Goal: Transaction & Acquisition: Subscribe to service/newsletter

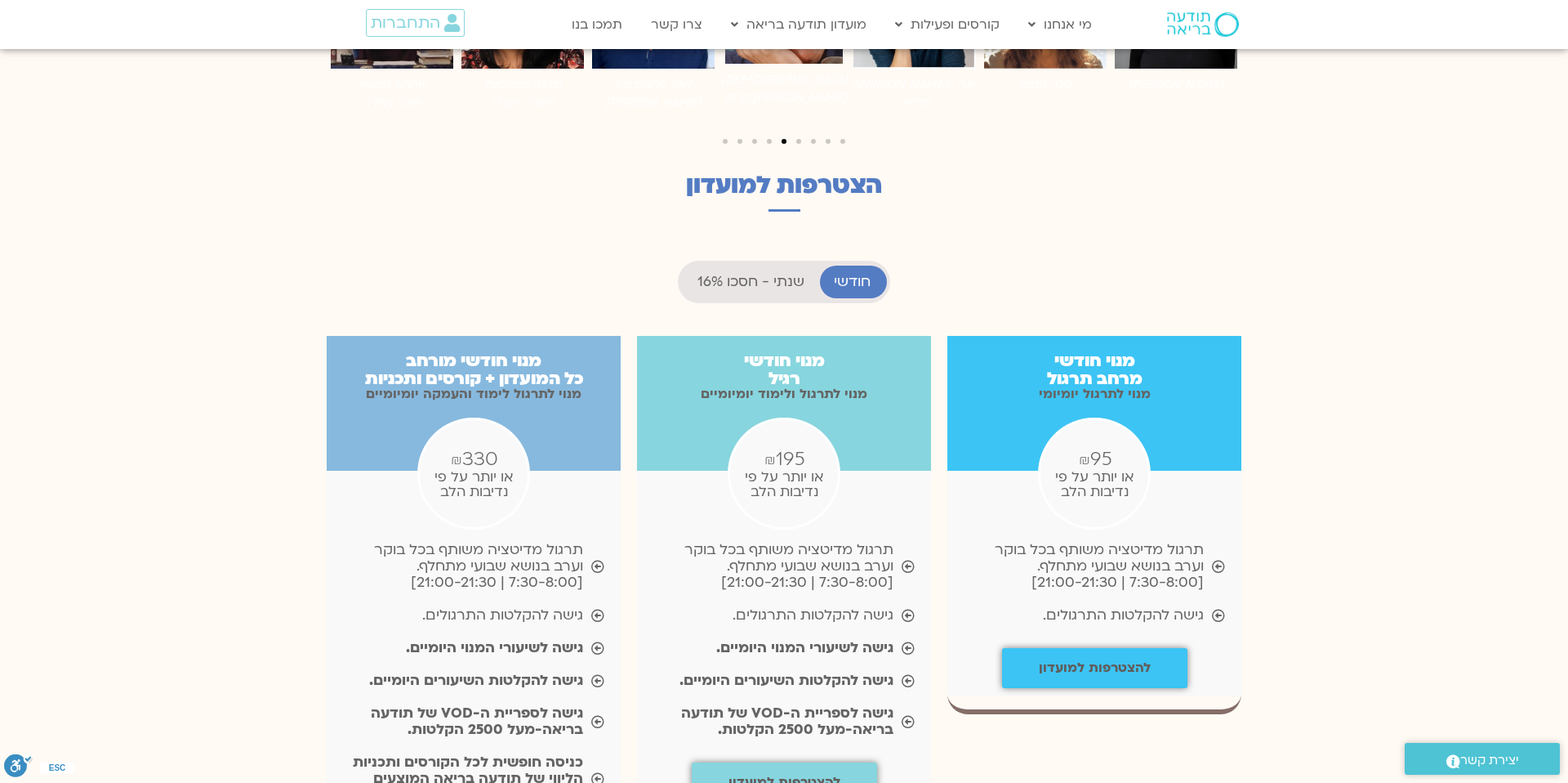
scroll to position [1460, 0]
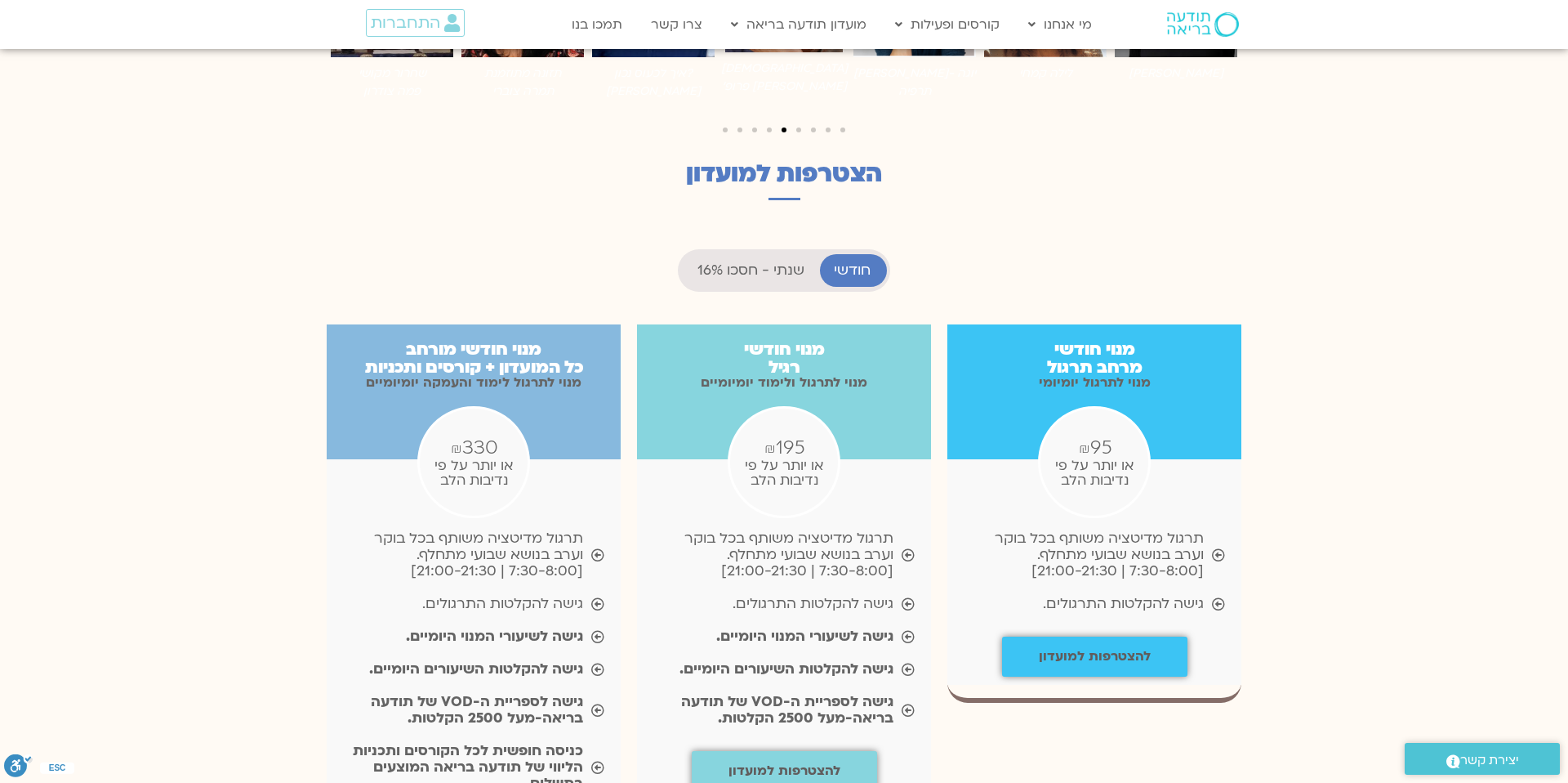
click at [854, 262] on span "חודשי" at bounding box center [851, 270] width 36 height 16
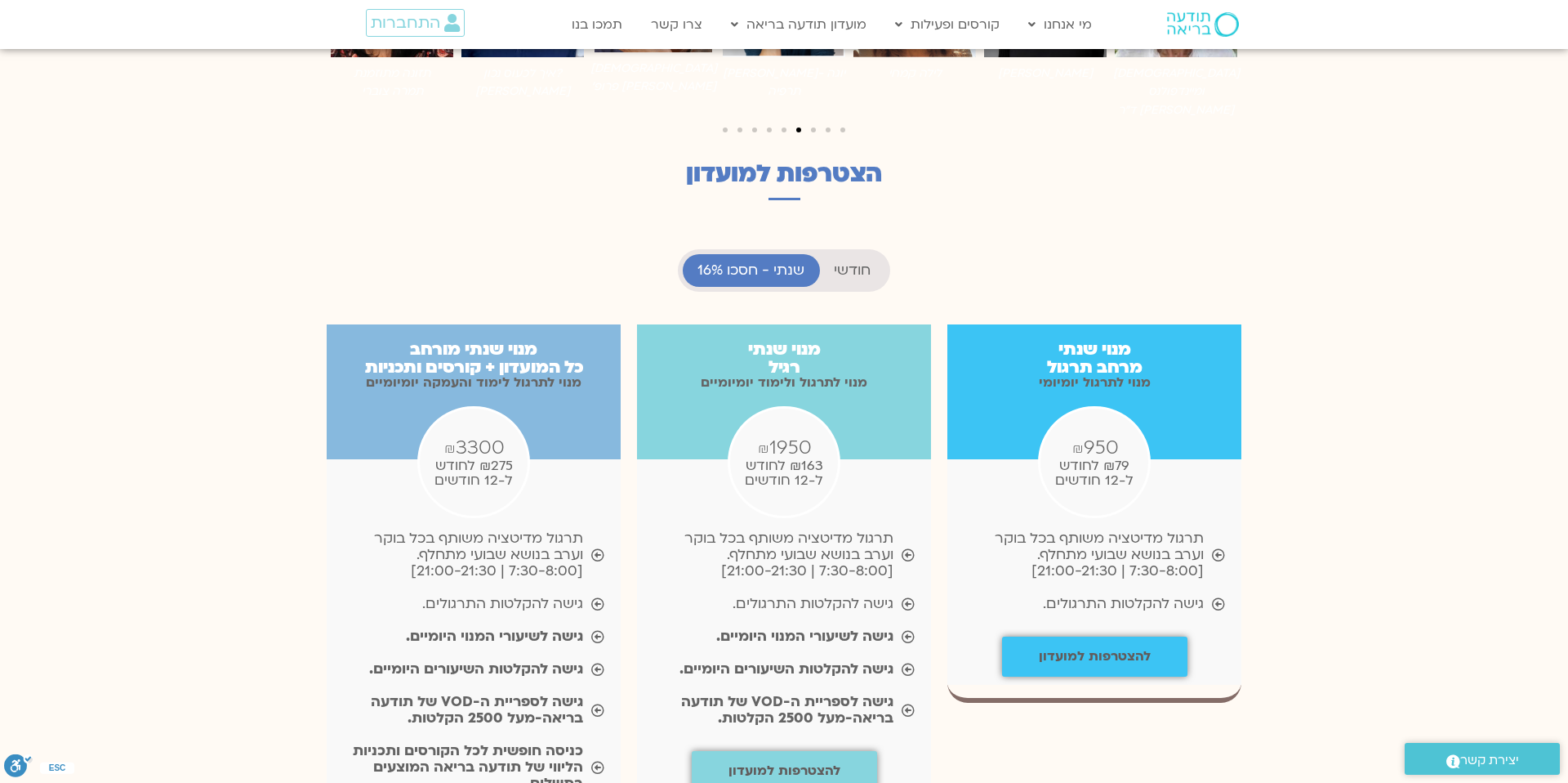
click at [778, 262] on span "שנתי - חסכו 16%" at bounding box center [751, 270] width 107 height 16
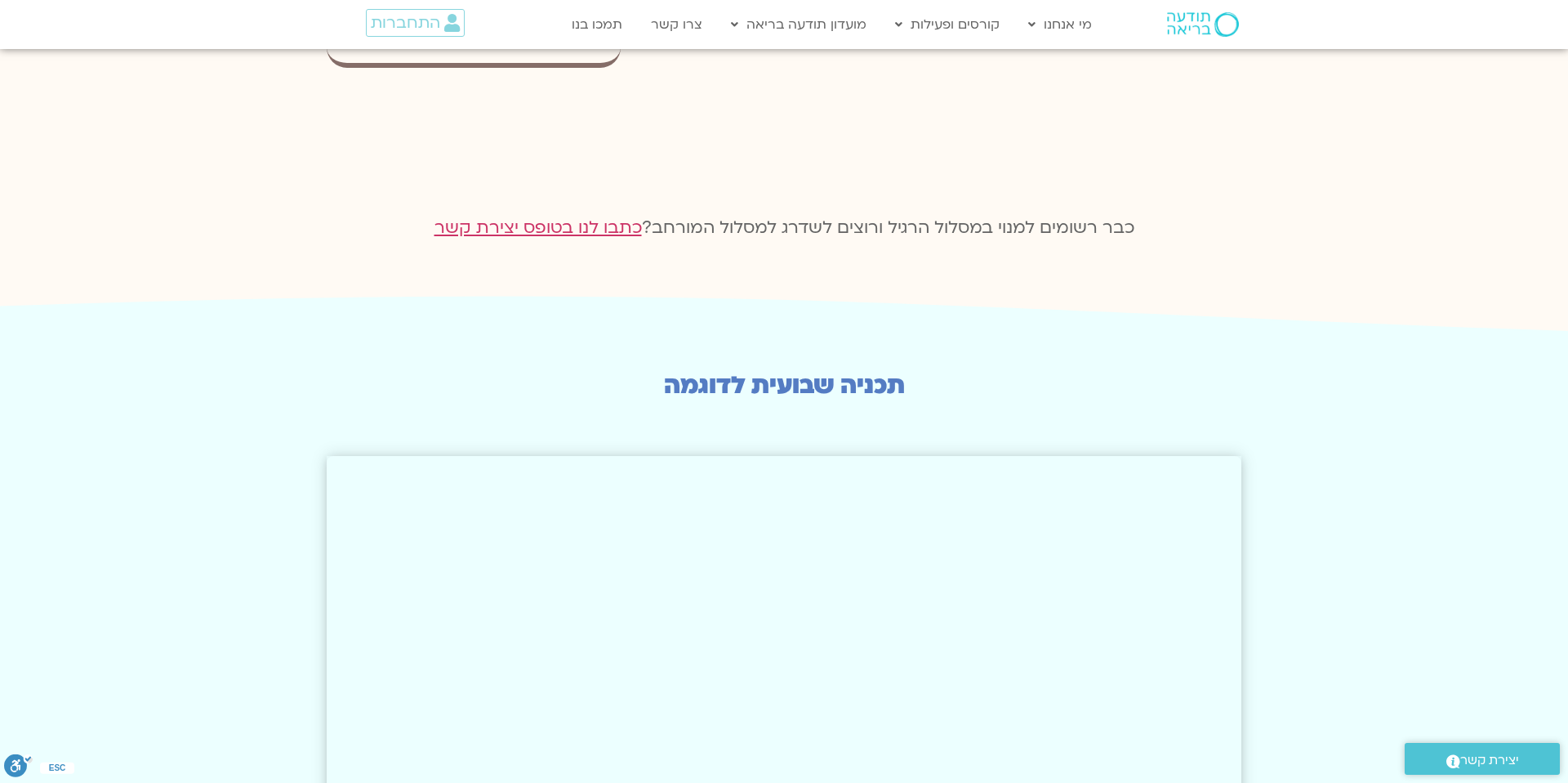
scroll to position [2275, 0]
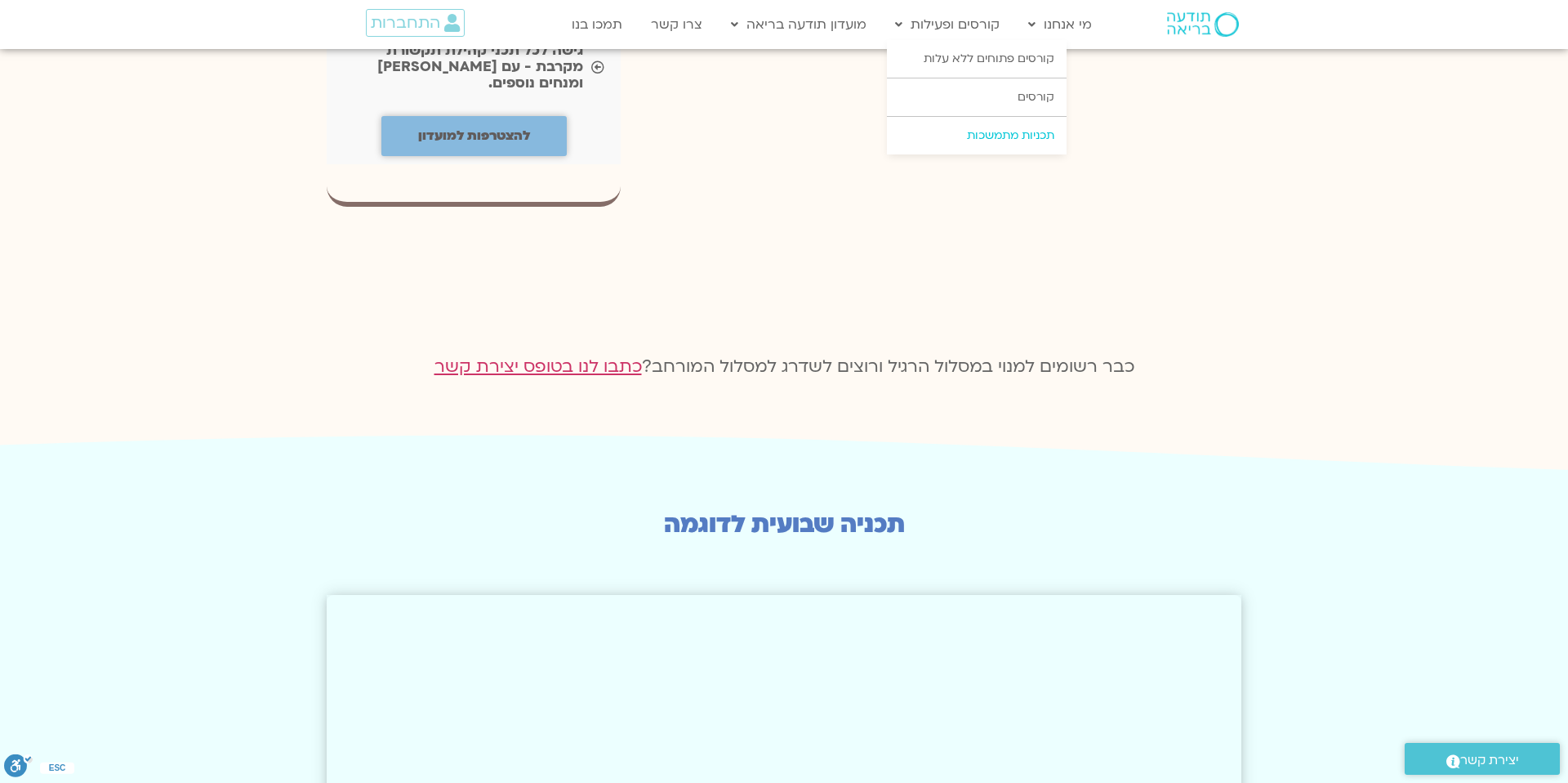
click at [969, 139] on link "תכניות מתמשכות" at bounding box center [977, 136] width 180 height 37
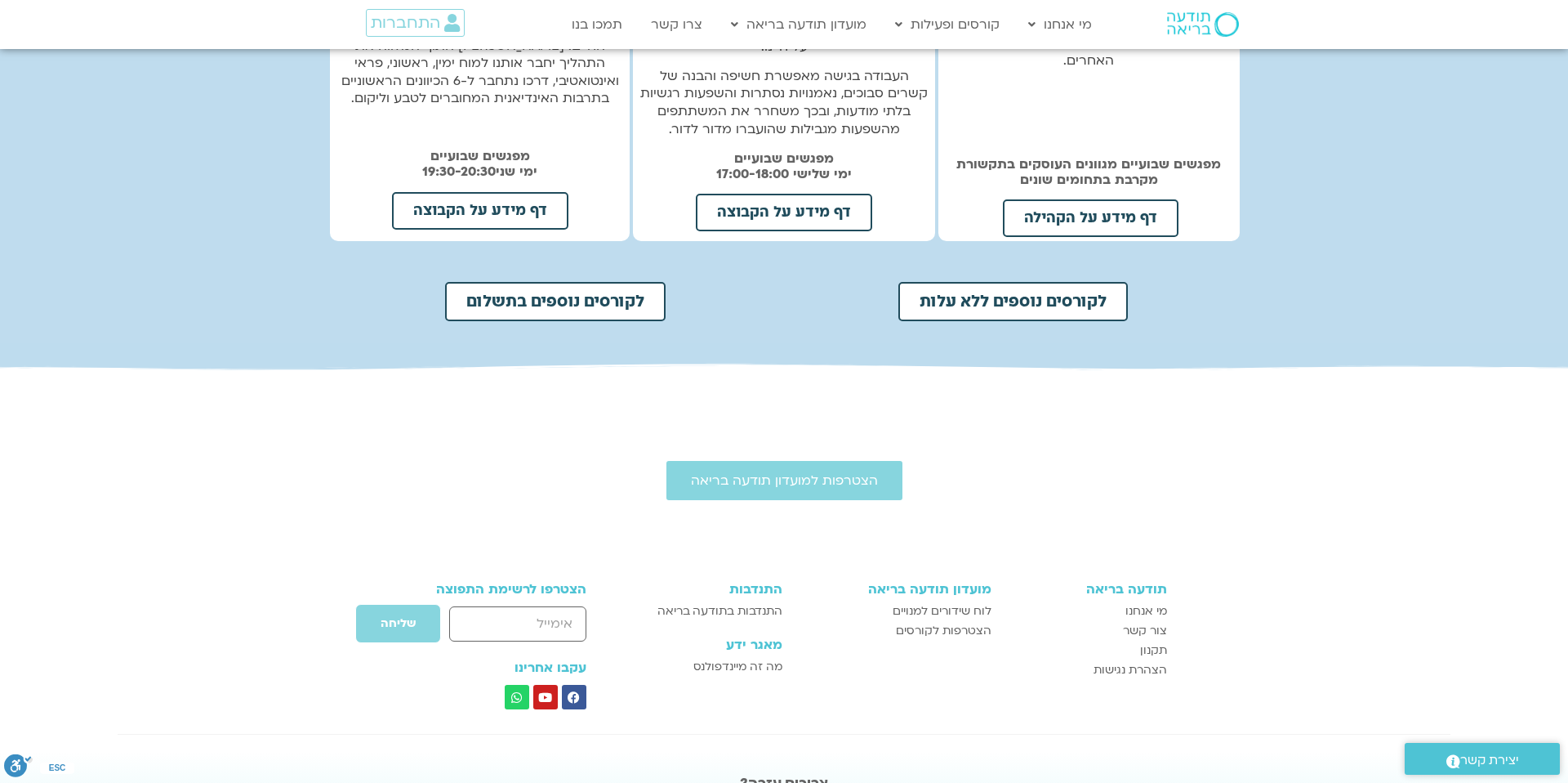
scroll to position [702, 0]
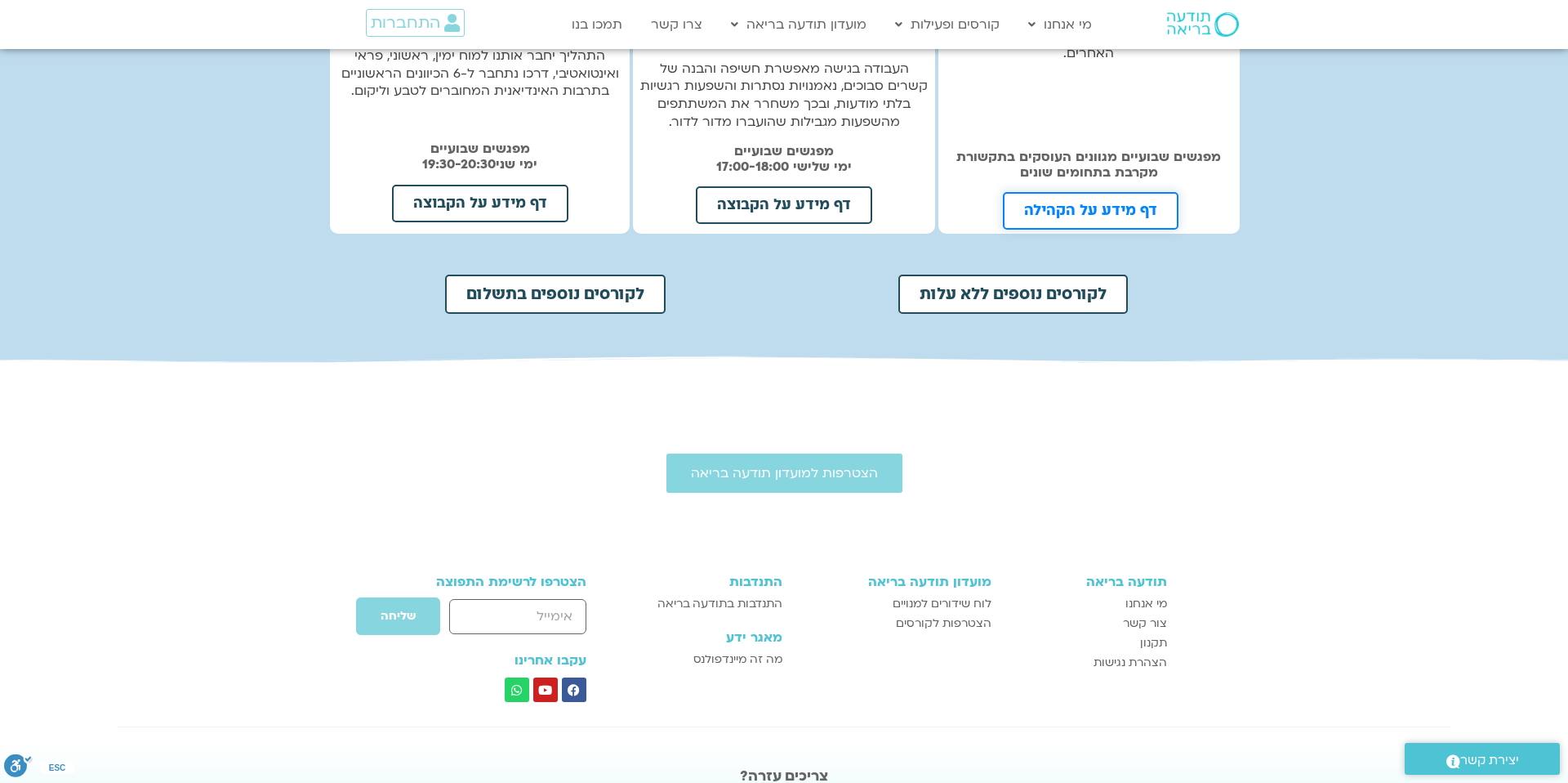
click at [1056, 204] on span "דף מידע על הקהילה" at bounding box center [1091, 210] width 133 height 14
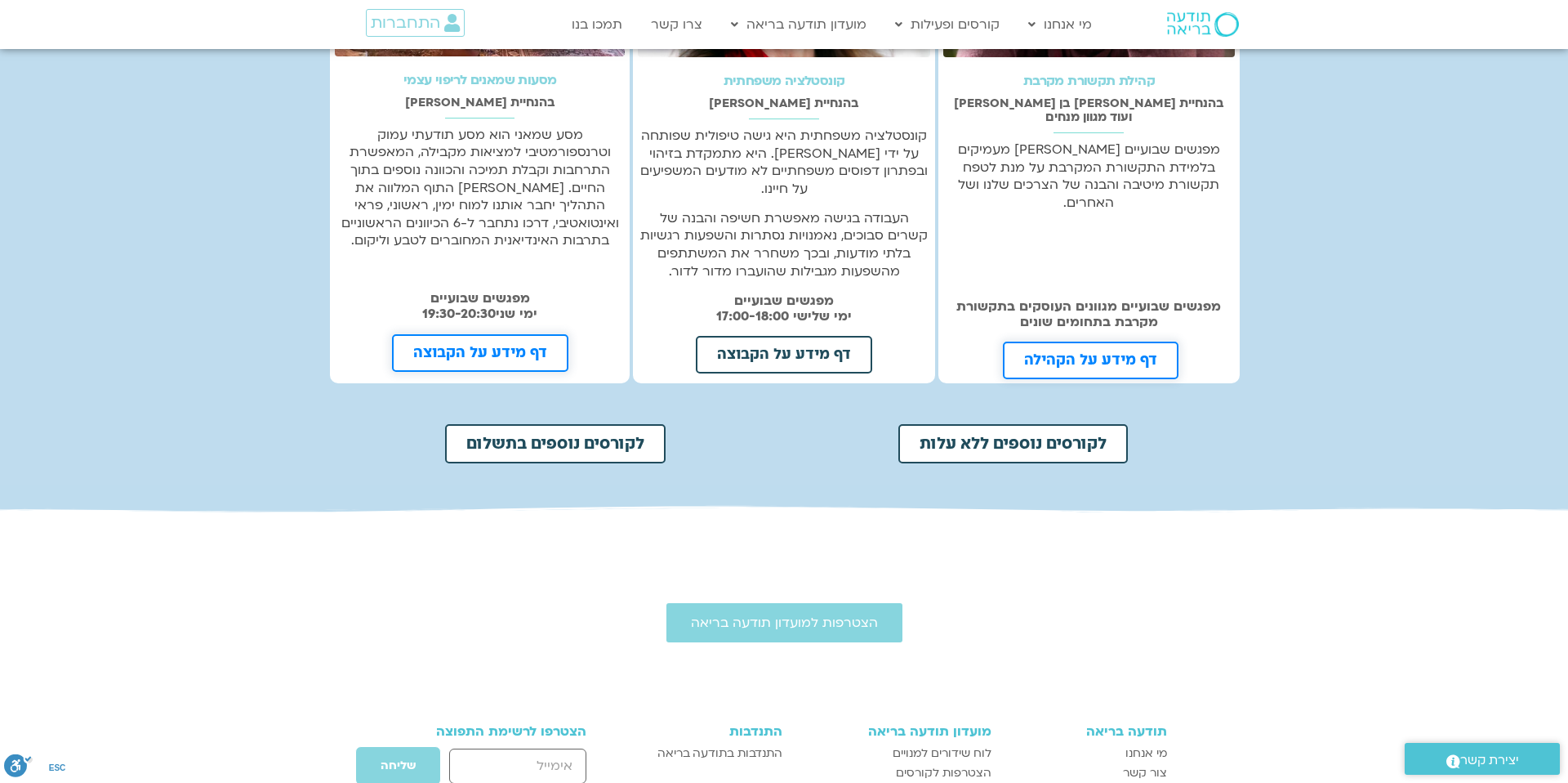
scroll to position [421, 0]
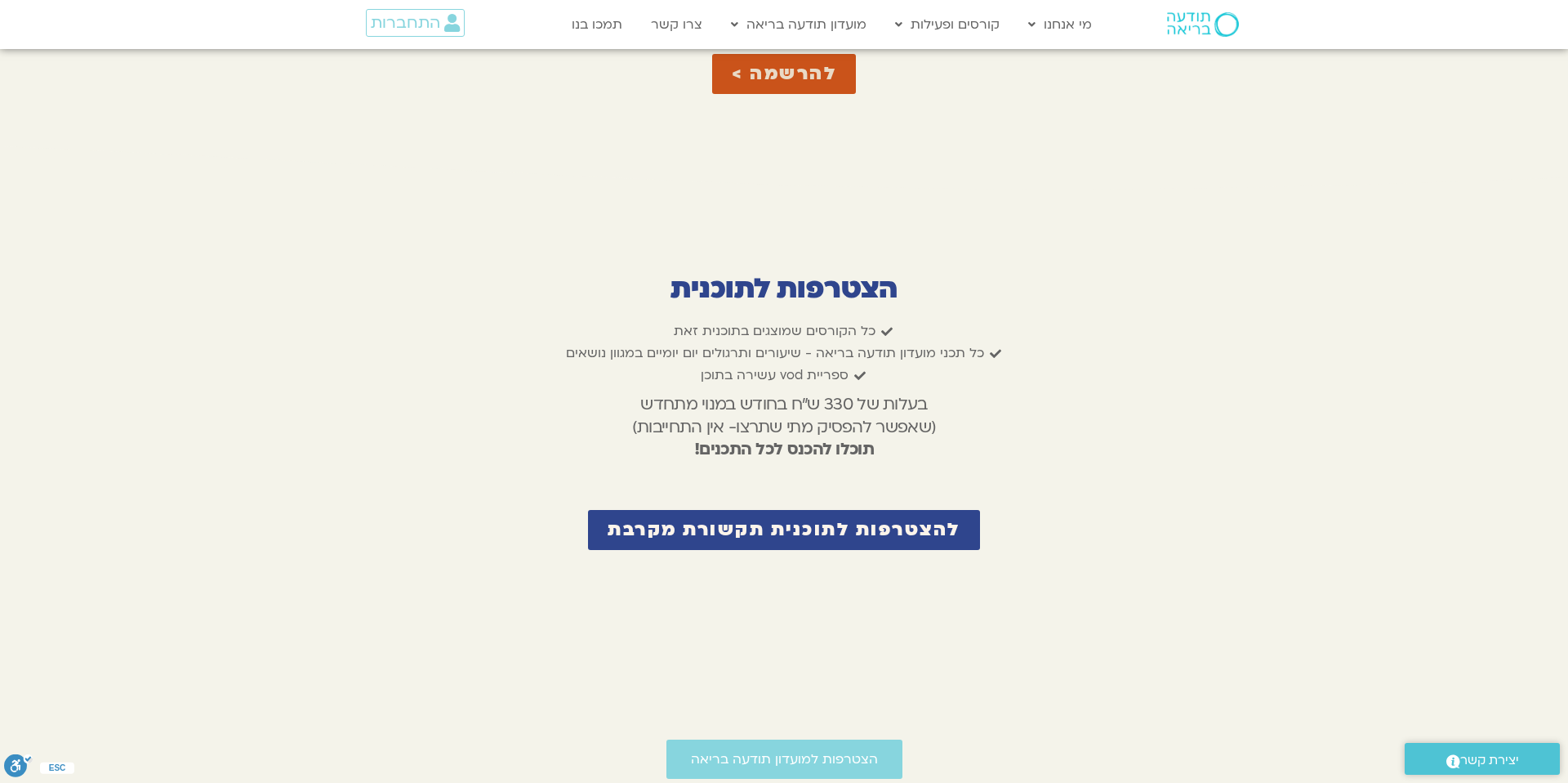
scroll to position [4347, 0]
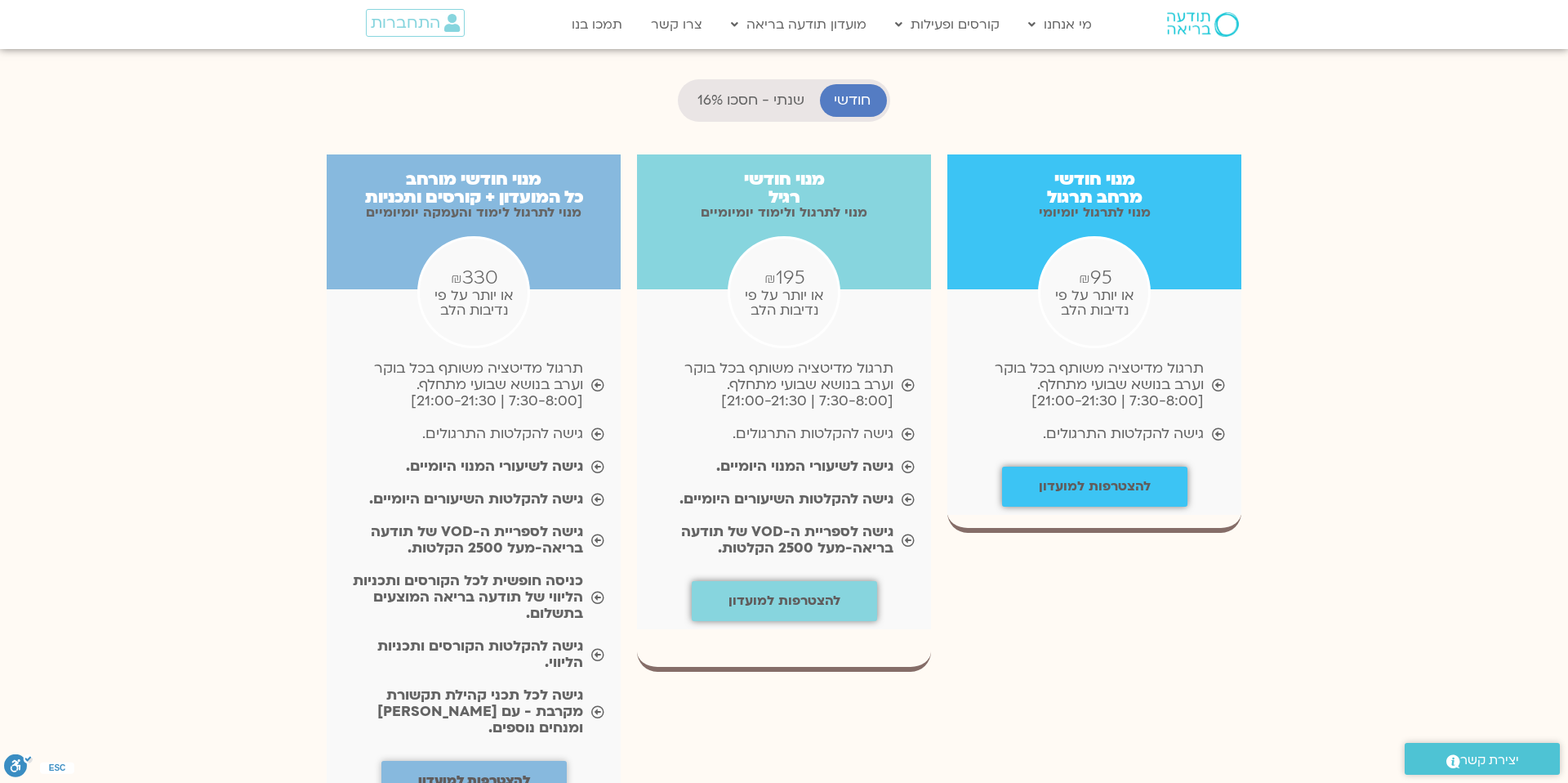
scroll to position [1630, 0]
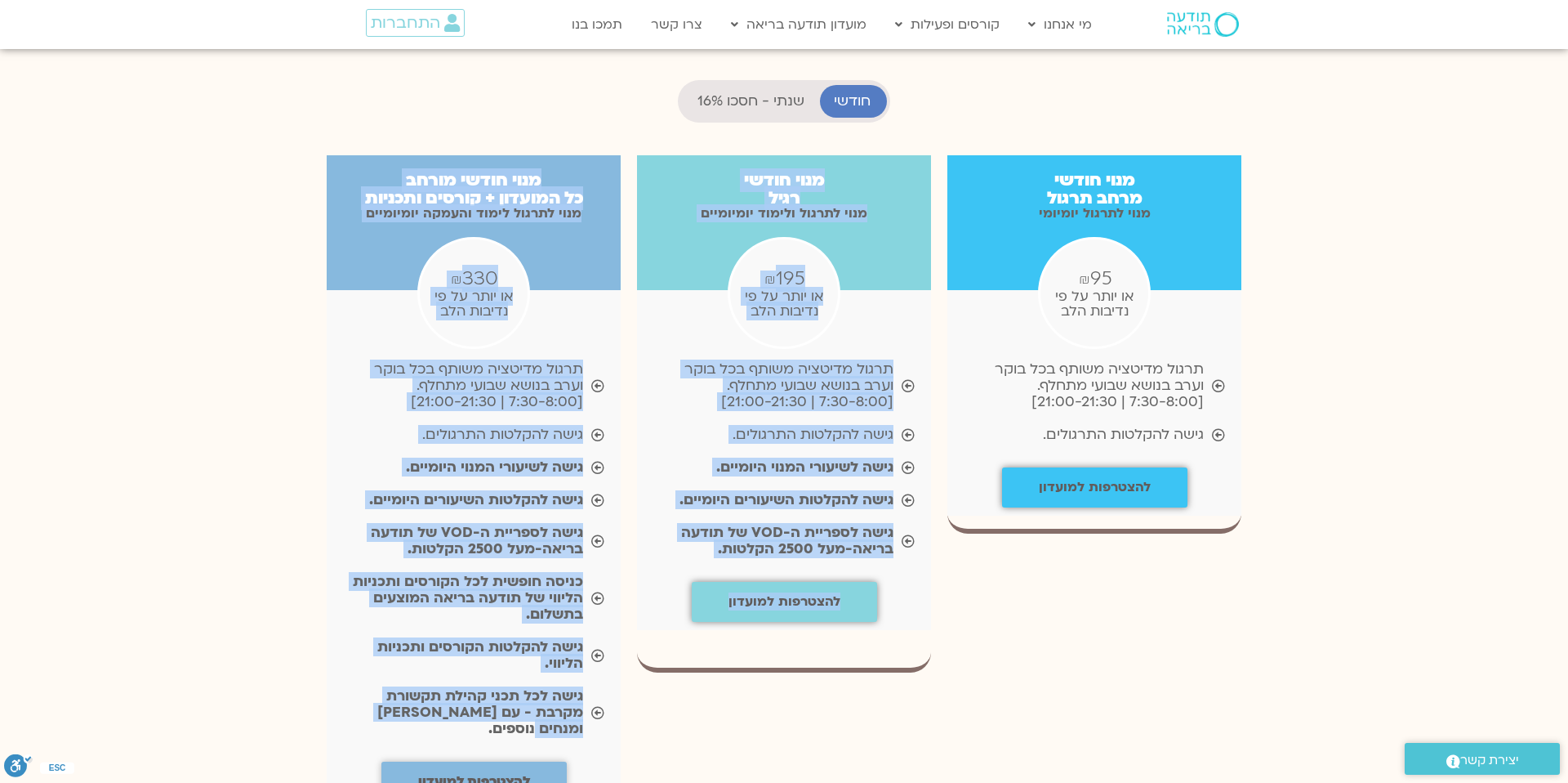
drag, startPoint x: 856, startPoint y: 130, endPoint x: 334, endPoint y: 674, distance: 753.9
click at [334, 674] on div "מנוי חודשי מרחב תרגול מנוי לתרגול יומיומי ₪ 95 או יותר על פי נדיבות הלב תרגול מ…" at bounding box center [784, 512] width 931 height 746
copy div "lore ipsum dolo sita consec adipis elitseddo ₪ 223 ei temp in ut labore etd mag…"
